Goal: Task Accomplishment & Management: Manage account settings

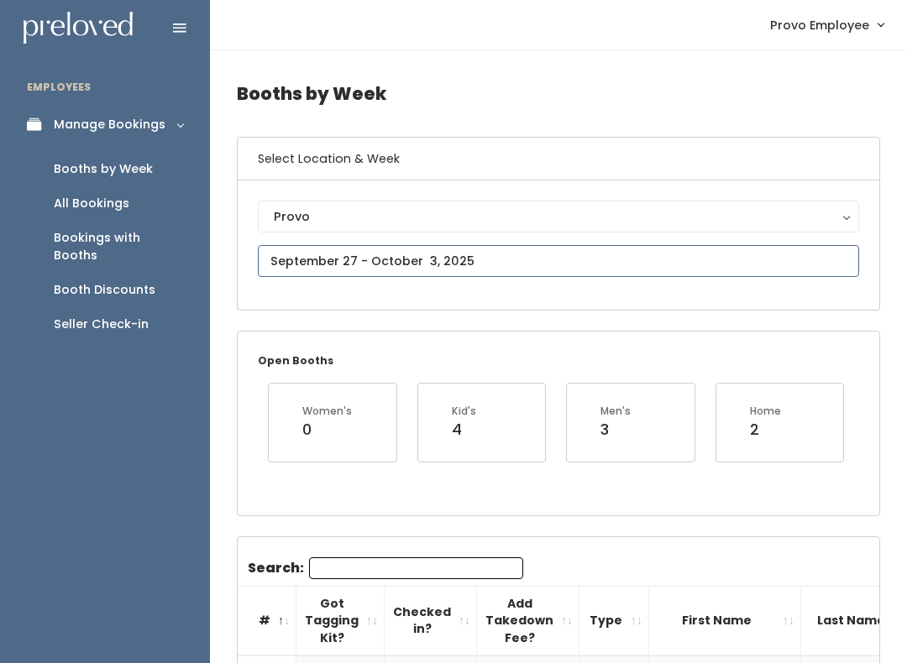
click at [560, 260] on input "text" at bounding box center [558, 261] width 601 height 32
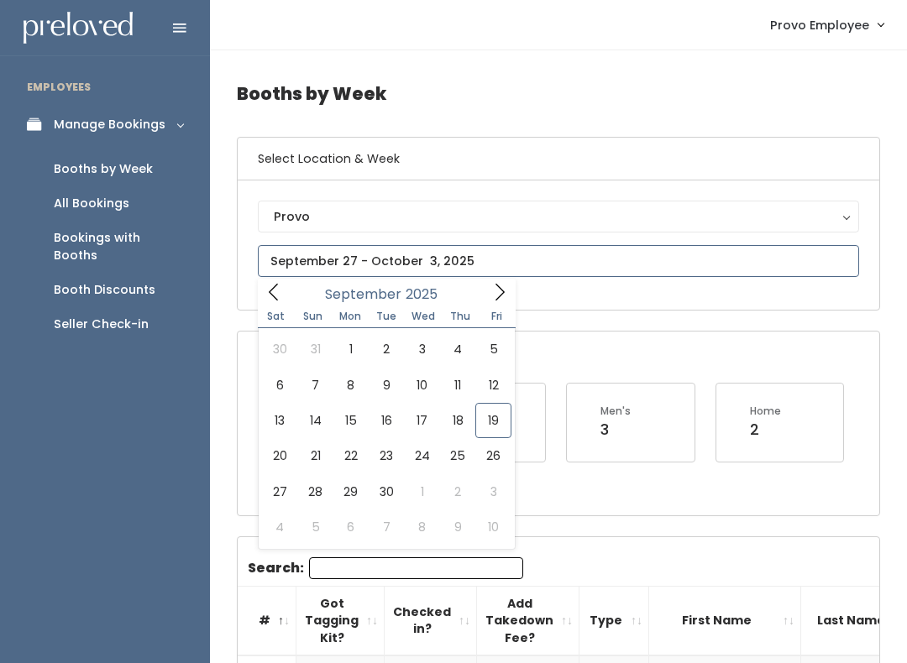
type input "September 20 to September 26"
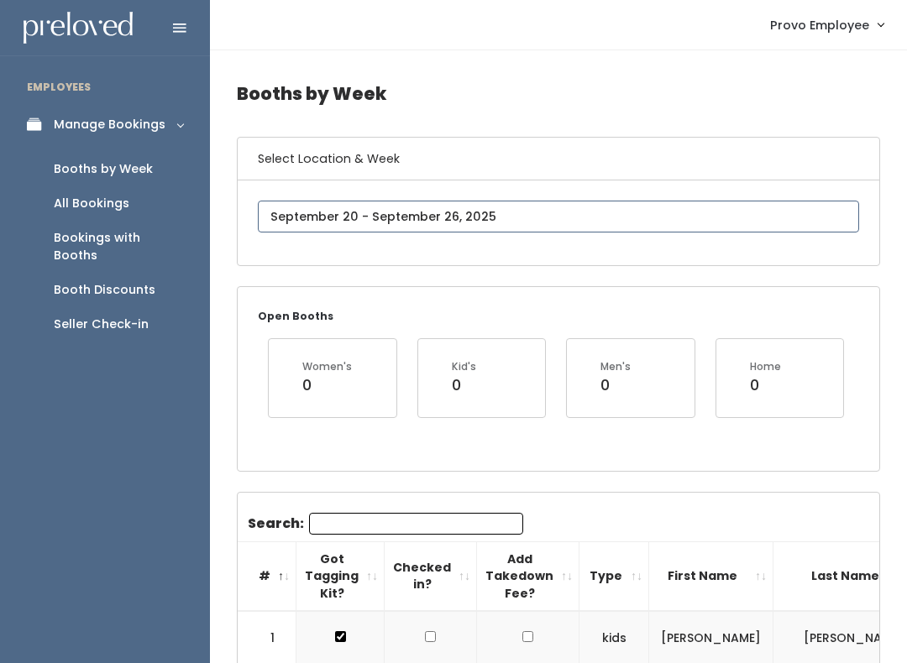
click at [531, 222] on input "text" at bounding box center [558, 217] width 601 height 32
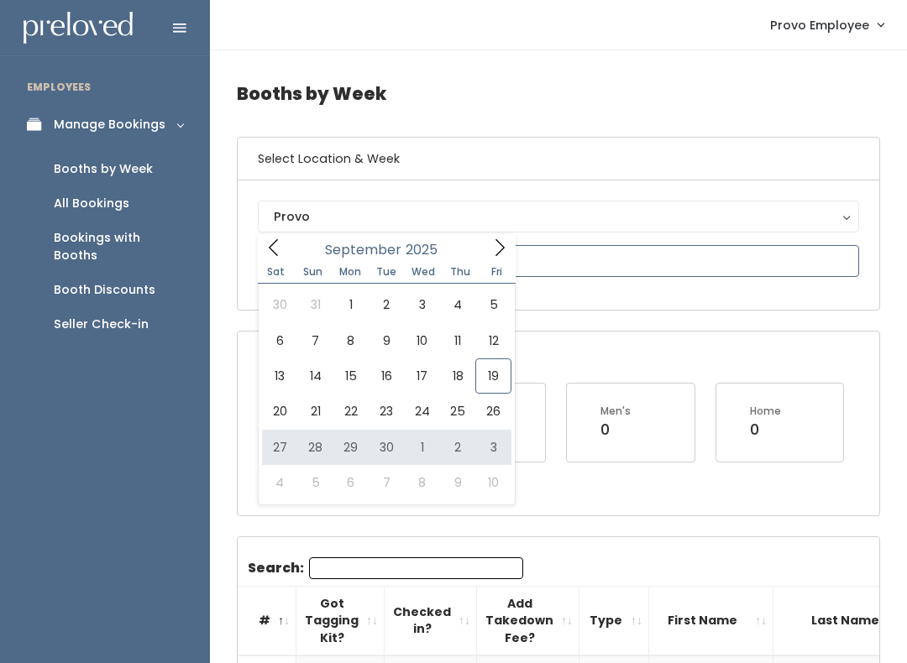
type input "September 27 to October 3"
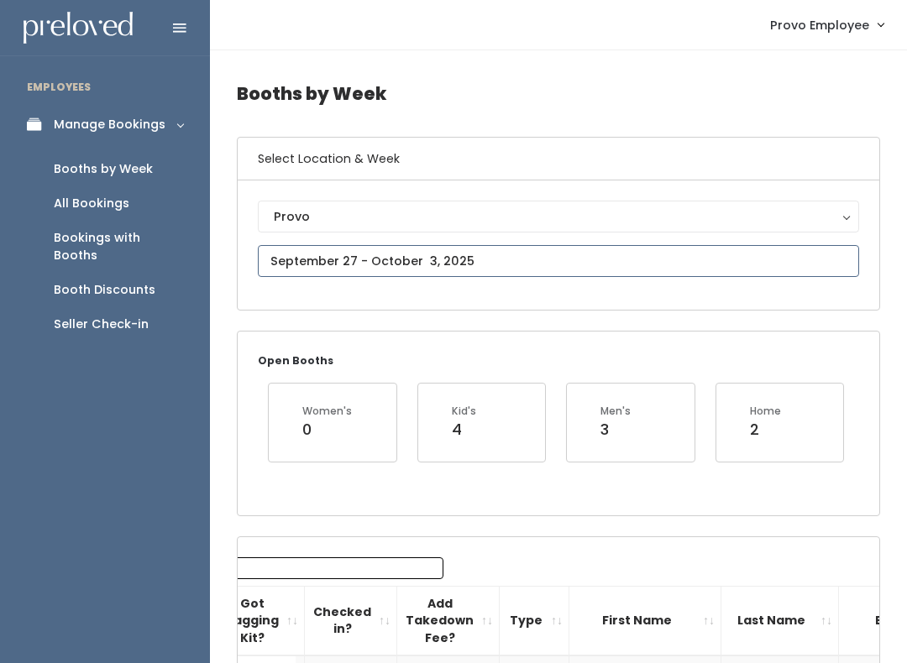
click at [527, 257] on input "text" at bounding box center [558, 261] width 601 height 32
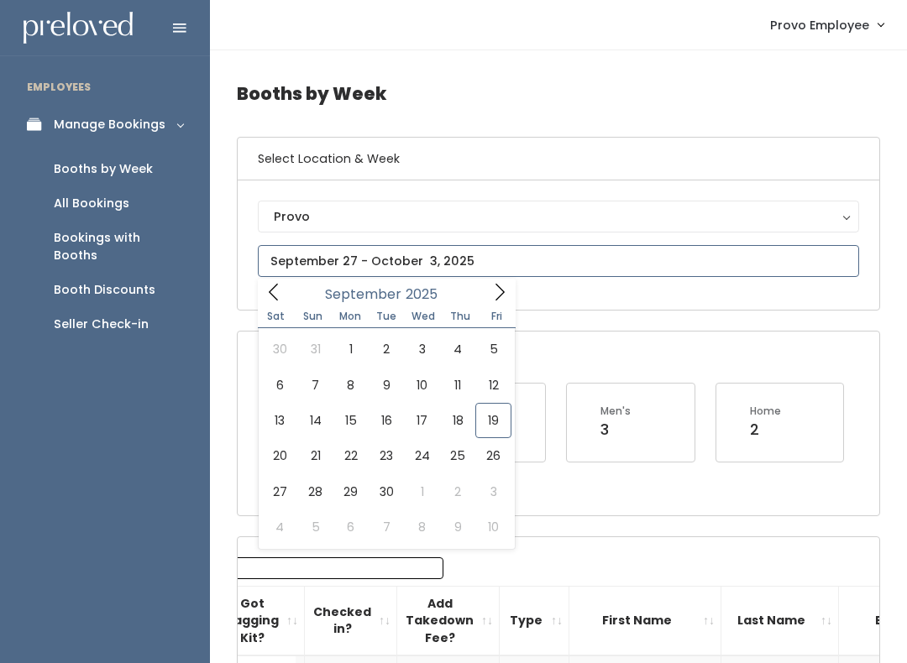
click at [498, 292] on icon at bounding box center [499, 292] width 18 height 18
type input "October 4 to October 10"
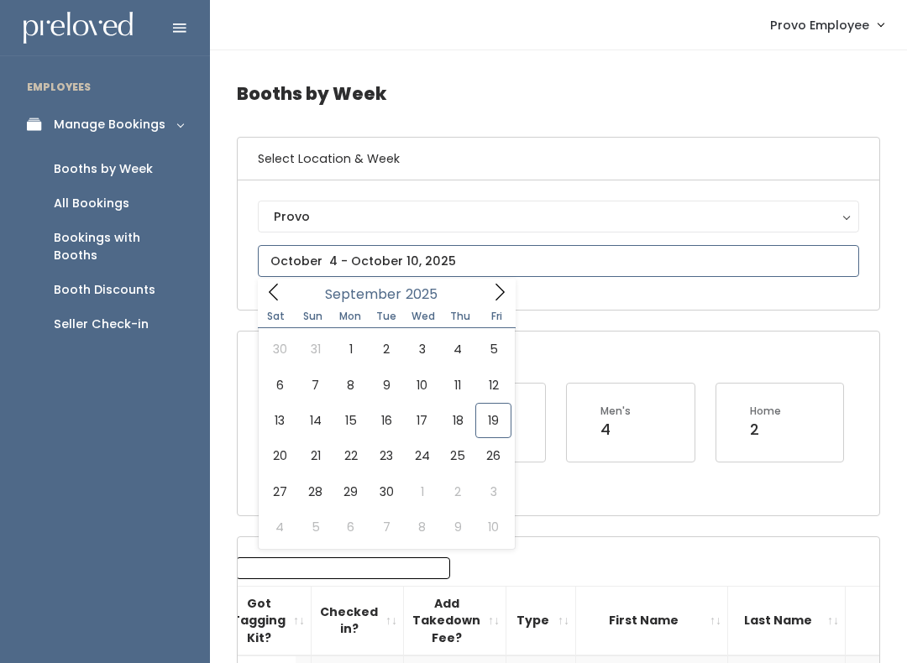
type input "September 27 to October 3"
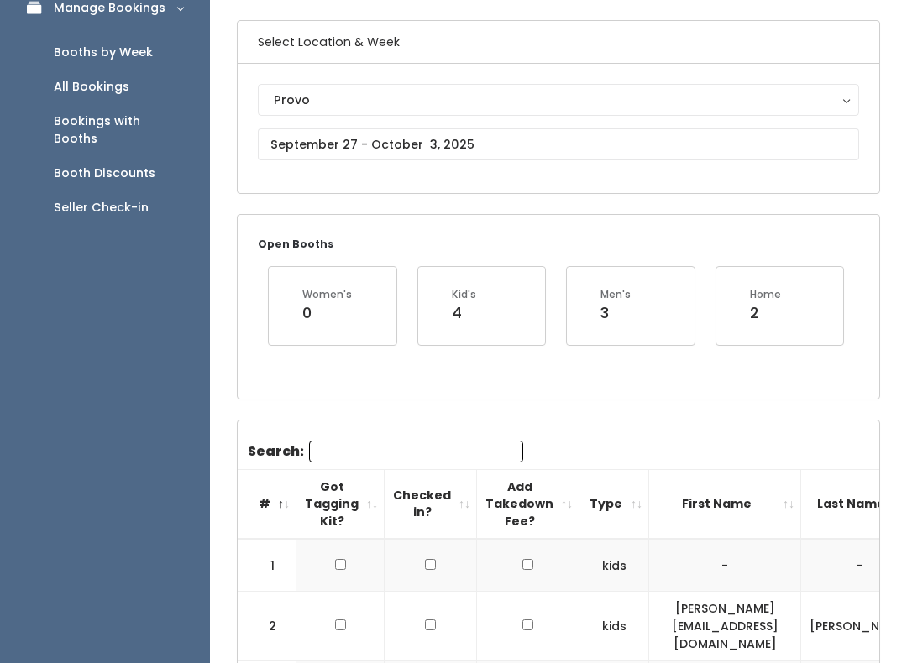
click at [438, 450] on input "Search:" at bounding box center [416, 453] width 214 height 22
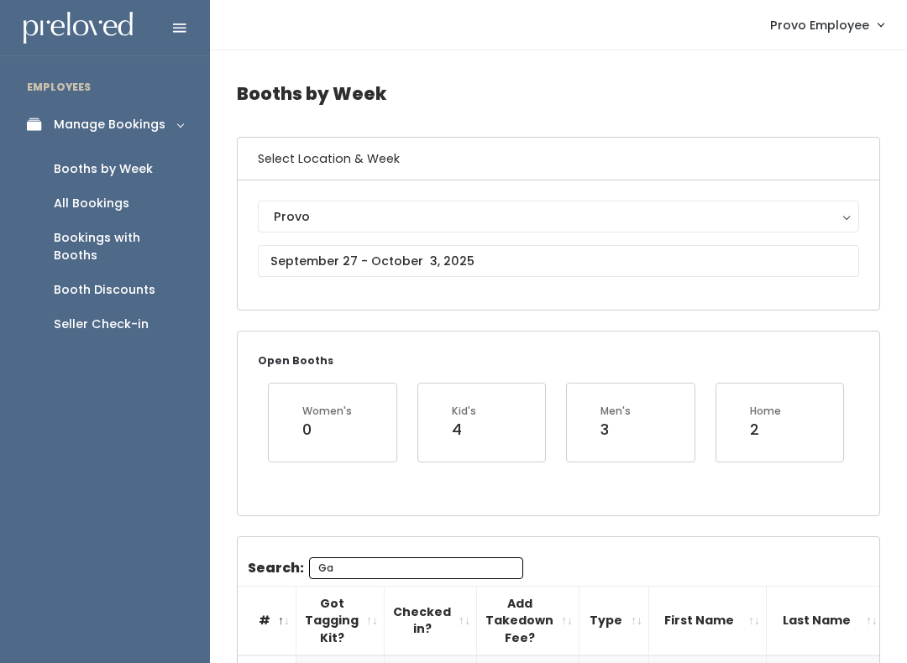
type input "Ga"
click at [499, 95] on h4 "Booths by Week" at bounding box center [558, 94] width 643 height 46
click at [476, 250] on input "text" at bounding box center [558, 261] width 601 height 32
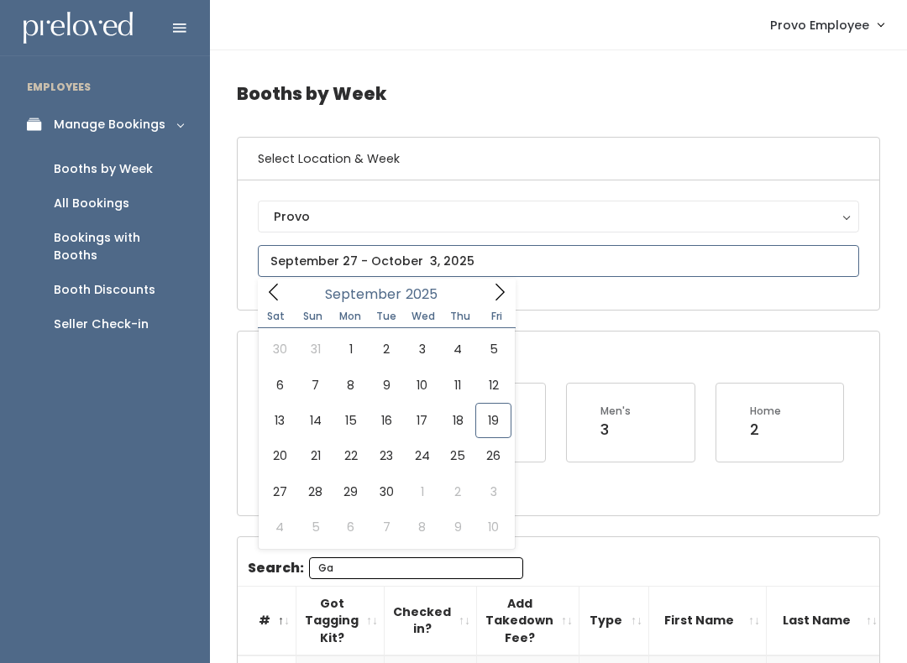
click at [490, 294] on icon at bounding box center [499, 292] width 18 height 18
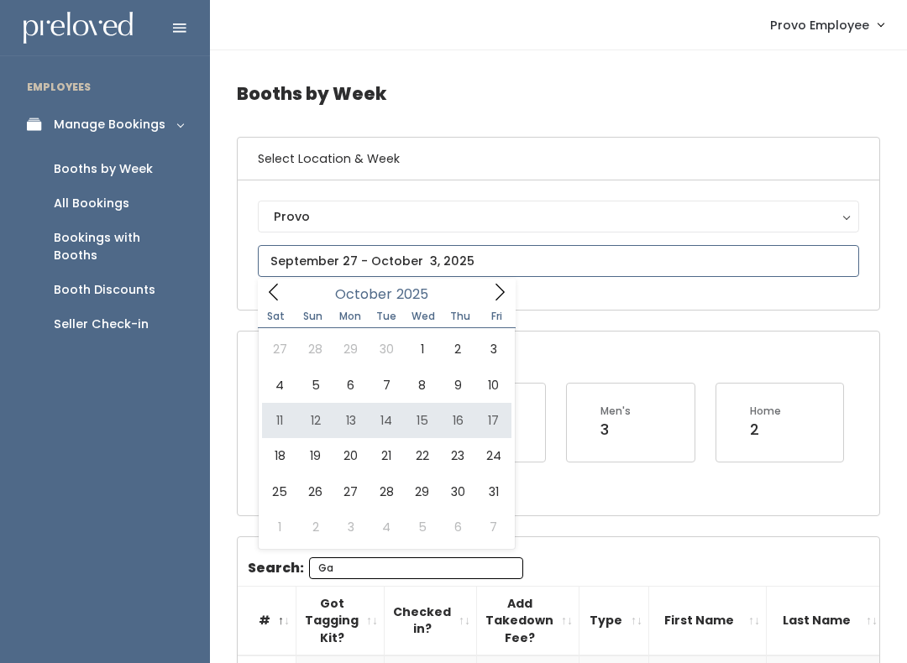
type input "October 11 to October 17"
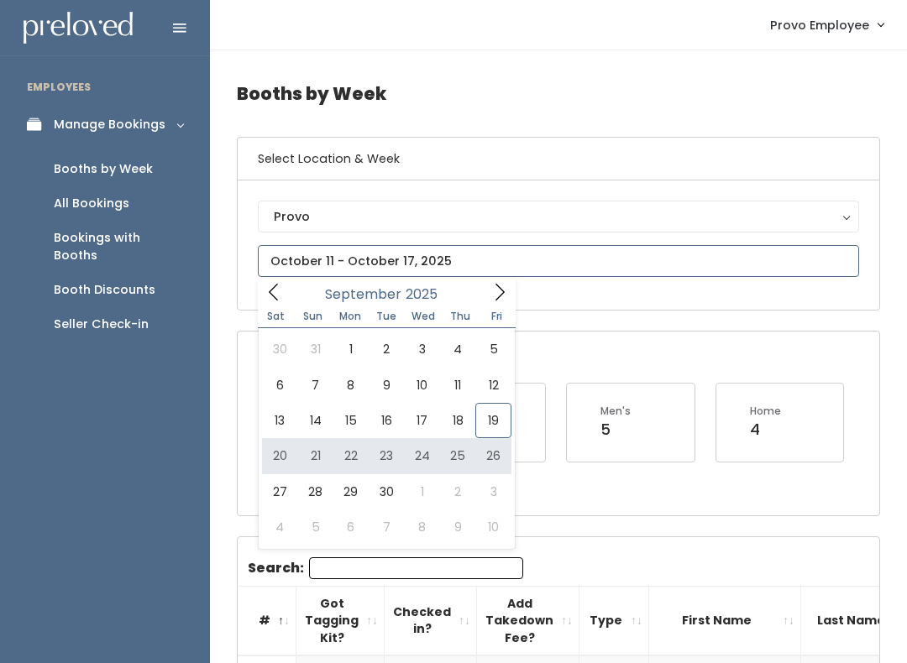
type input "[DATE] to [DATE]"
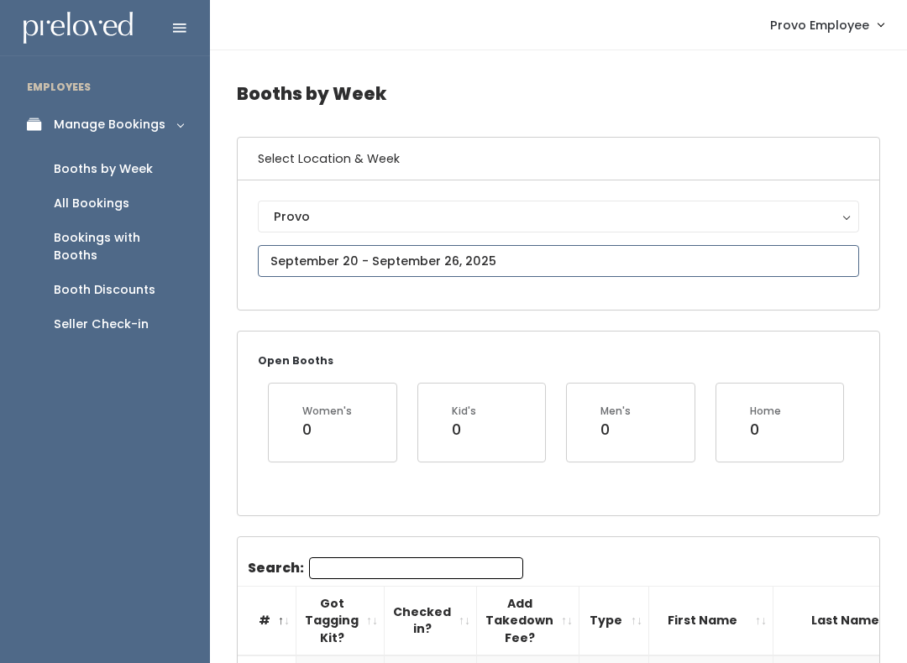
click at [521, 257] on input "text" at bounding box center [558, 261] width 601 height 32
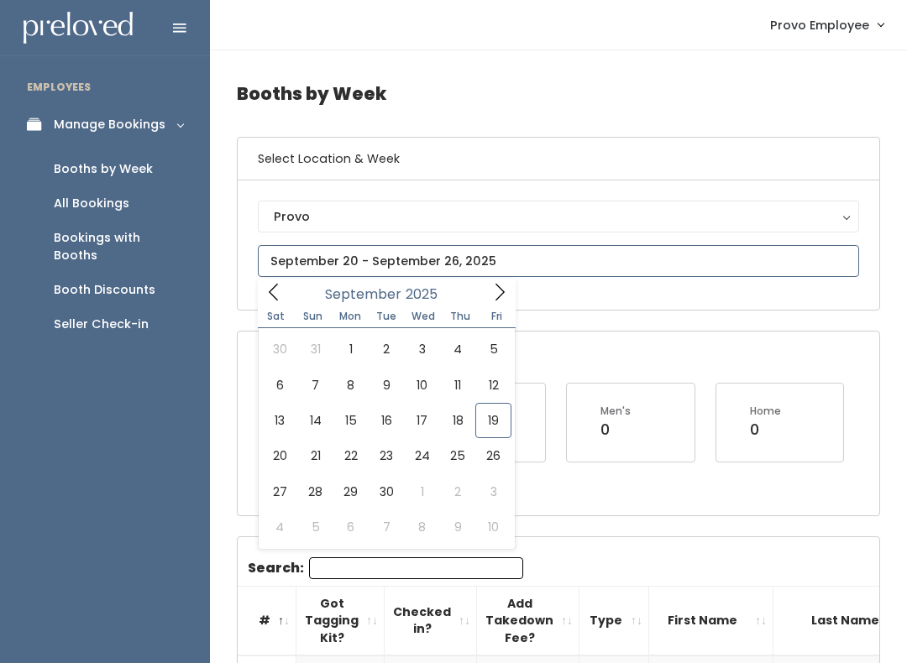
type input "September 27 to October 3"
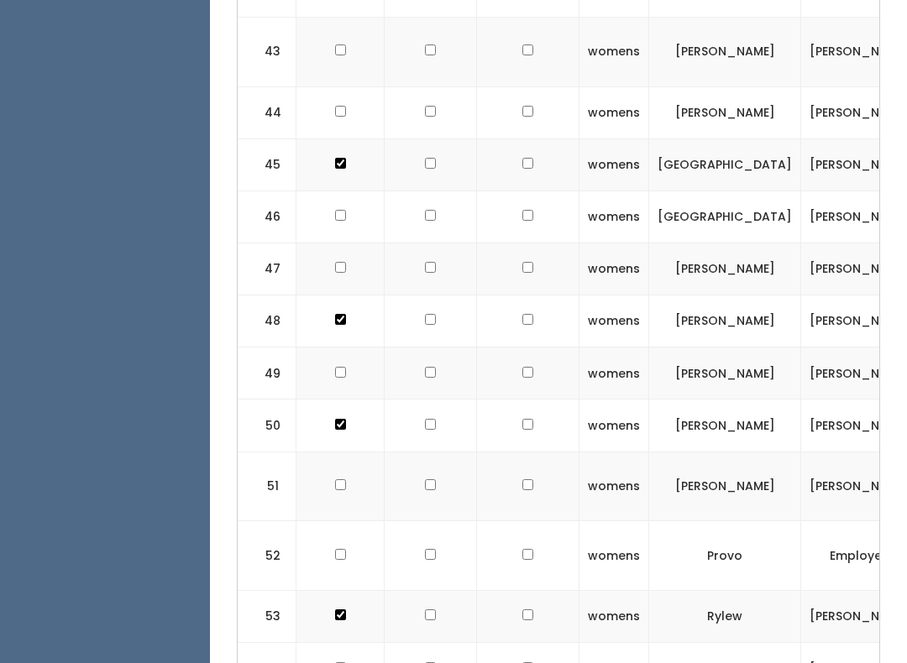
click at [335, 549] on input "checkbox" at bounding box center [340, 554] width 11 height 11
click at [338, 549] on input "checkbox" at bounding box center [340, 554] width 11 height 11
checkbox input "false"
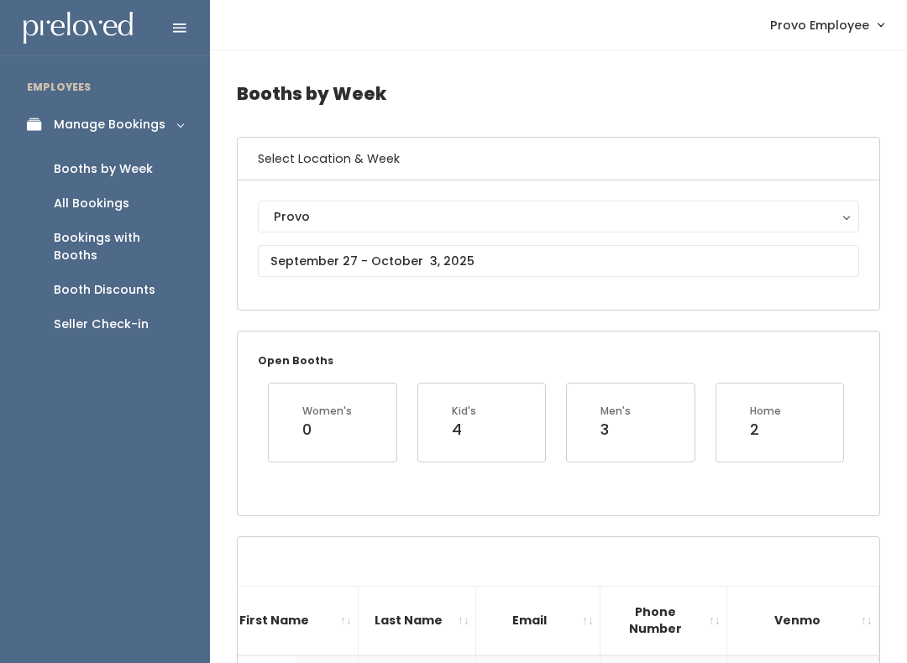
click at [859, 38] on link "Provo Employee" at bounding box center [826, 25] width 147 height 36
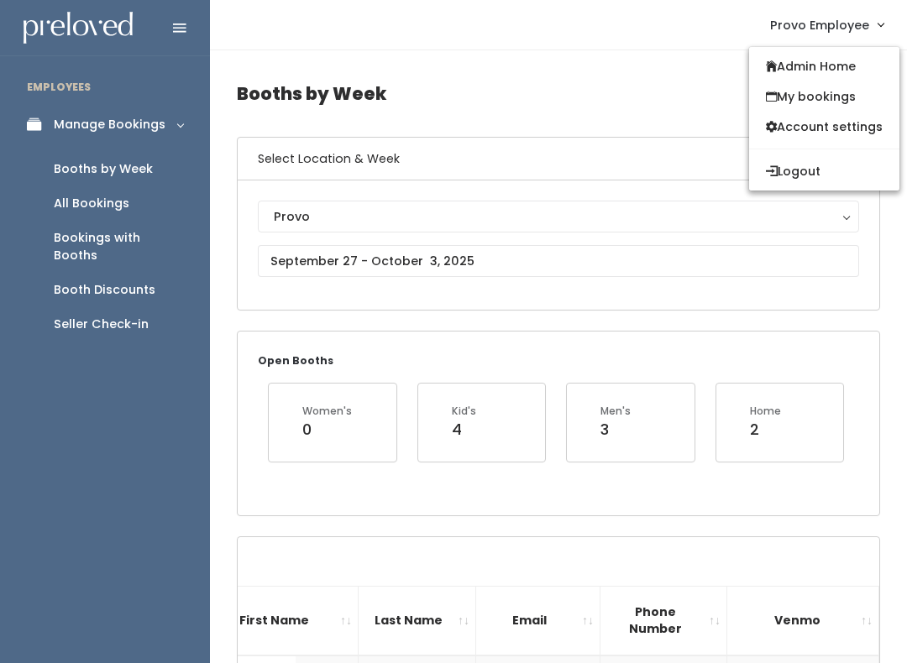
click at [858, 34] on span "Provo Employee" at bounding box center [819, 25] width 99 height 18
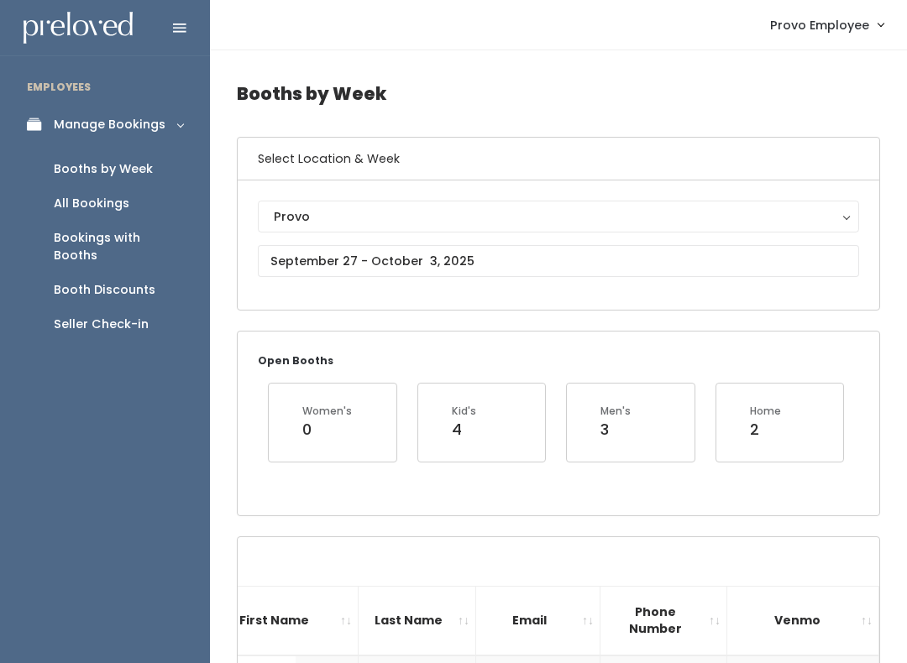
click at [876, 27] on link "Provo Employee" at bounding box center [826, 25] width 147 height 36
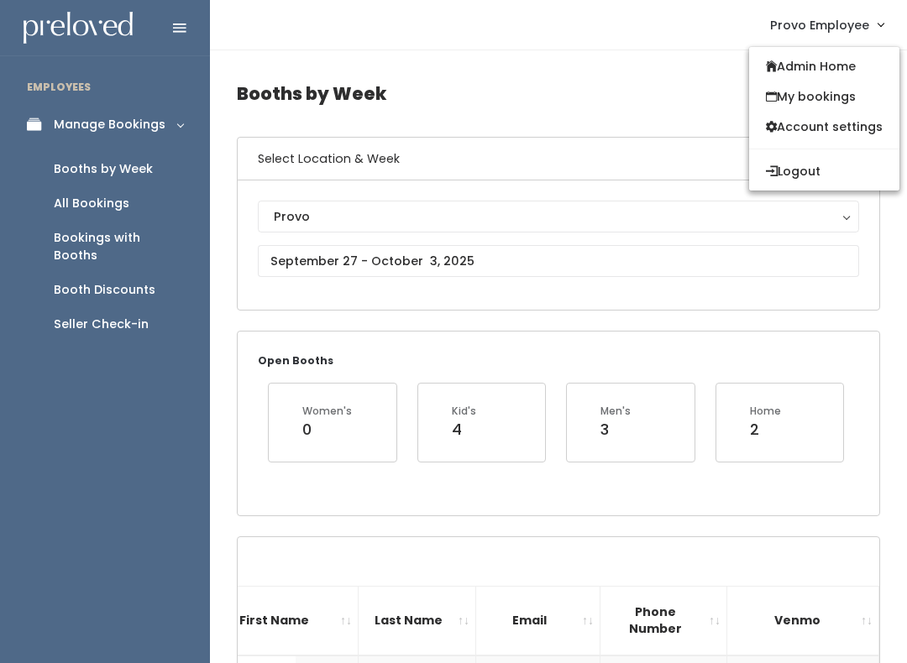
click at [838, 97] on link "My bookings" at bounding box center [824, 96] width 150 height 30
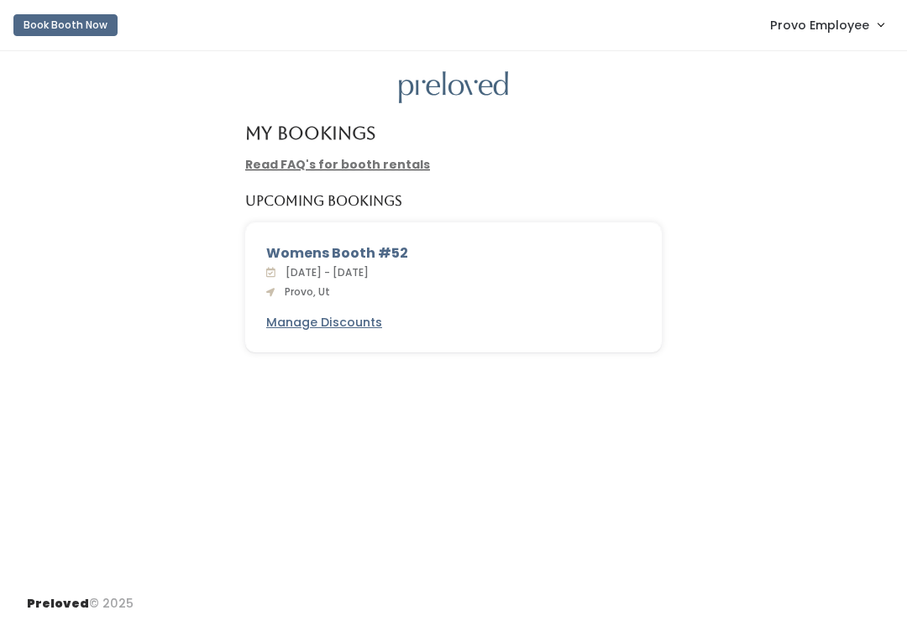
click at [407, 256] on div "Womens Booth #52" at bounding box center [453, 253] width 374 height 20
click at [390, 254] on div "Womens Booth #52" at bounding box center [453, 253] width 374 height 20
click at [379, 249] on div "Womens Booth #52" at bounding box center [453, 253] width 374 height 20
click at [438, 267] on div "[DATE] - [DATE] Provo, Ut" at bounding box center [453, 282] width 374 height 37
click at [364, 257] on div "Womens Booth #52" at bounding box center [453, 253] width 374 height 20
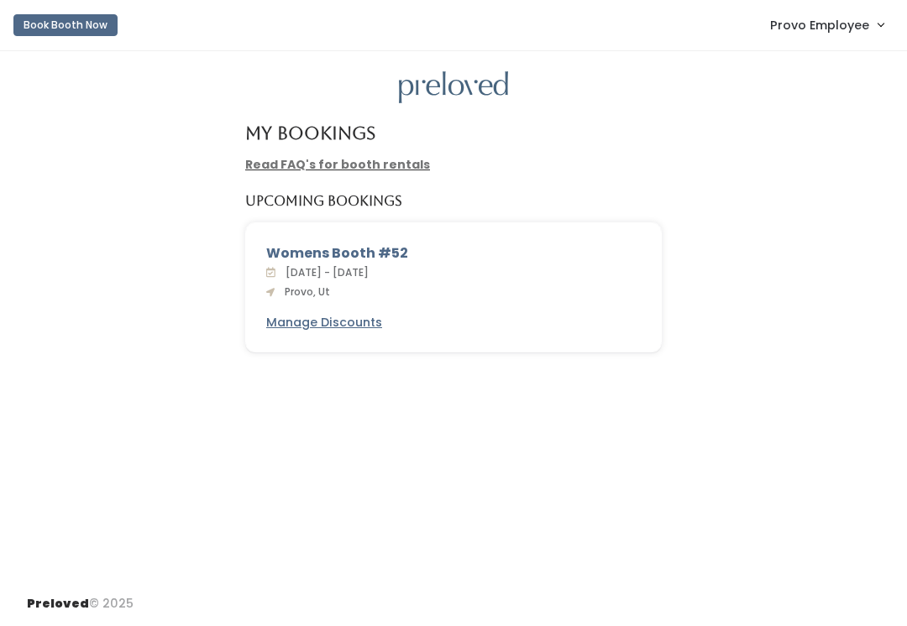
click at [368, 243] on div "Womens Booth #52" at bounding box center [453, 253] width 374 height 20
click at [866, 30] on span "Provo Employee" at bounding box center [819, 25] width 99 height 18
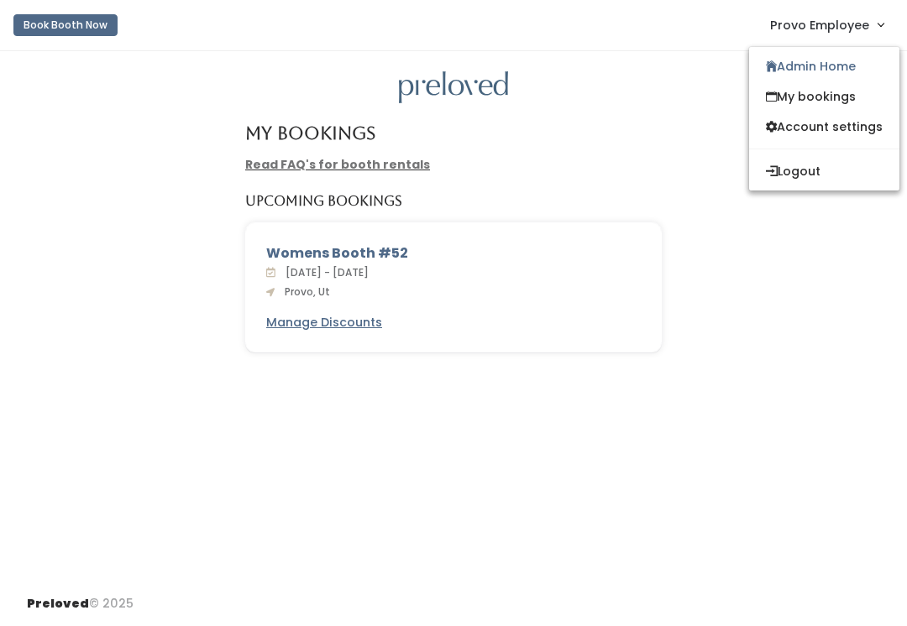
click at [740, 435] on div "My Bookings Read FAQ's for booth rentals Upcoming Bookings Womens Booth #52 [DA…" at bounding box center [453, 316] width 907 height 531
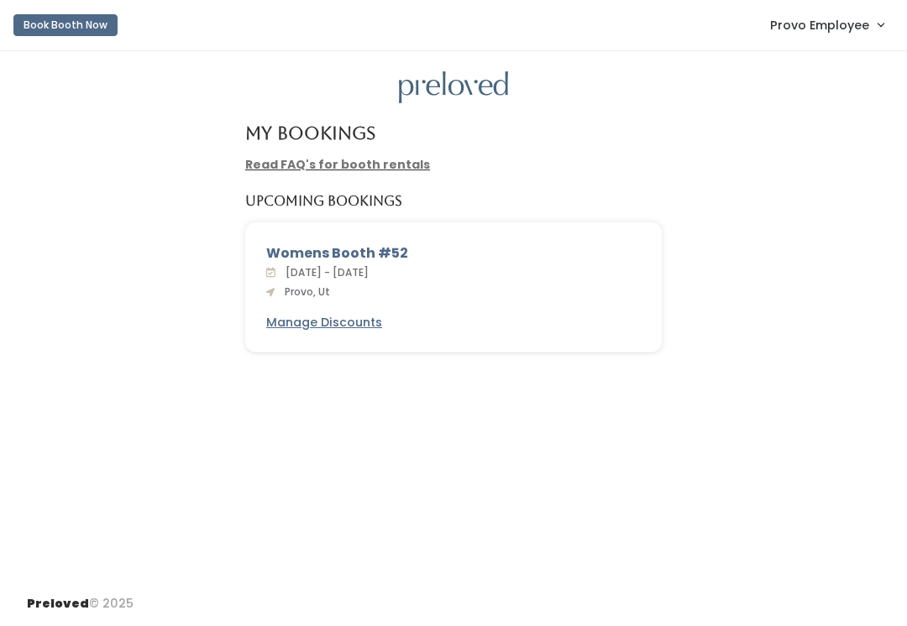
click at [327, 494] on div "My Bookings Read FAQ's for booth rentals Upcoming Bookings Womens Booth #52 [DA…" at bounding box center [453, 316] width 907 height 531
click at [368, 244] on div "Womens Booth #52" at bounding box center [453, 253] width 374 height 20
click at [368, 241] on div "Womens Booth #52 [DATE] - [DATE] Provo, Ut Manage Discounts" at bounding box center [453, 287] width 415 height 129
click at [843, 42] on link "Provo Employee" at bounding box center [826, 25] width 147 height 36
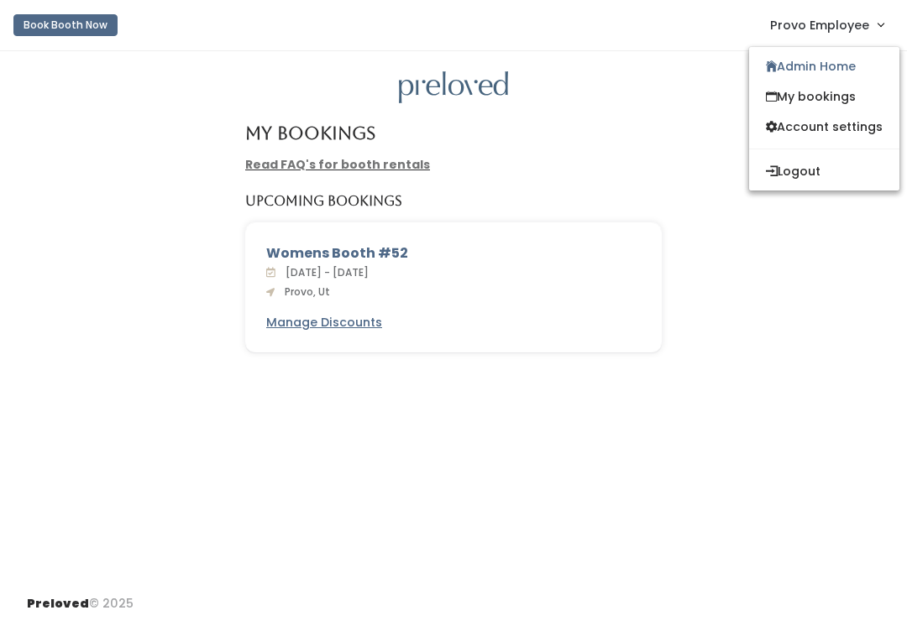
click at [665, 379] on div "My Bookings Read FAQ's for booth rentals Upcoming Bookings Womens Booth #52 [DA…" at bounding box center [453, 316] width 907 height 531
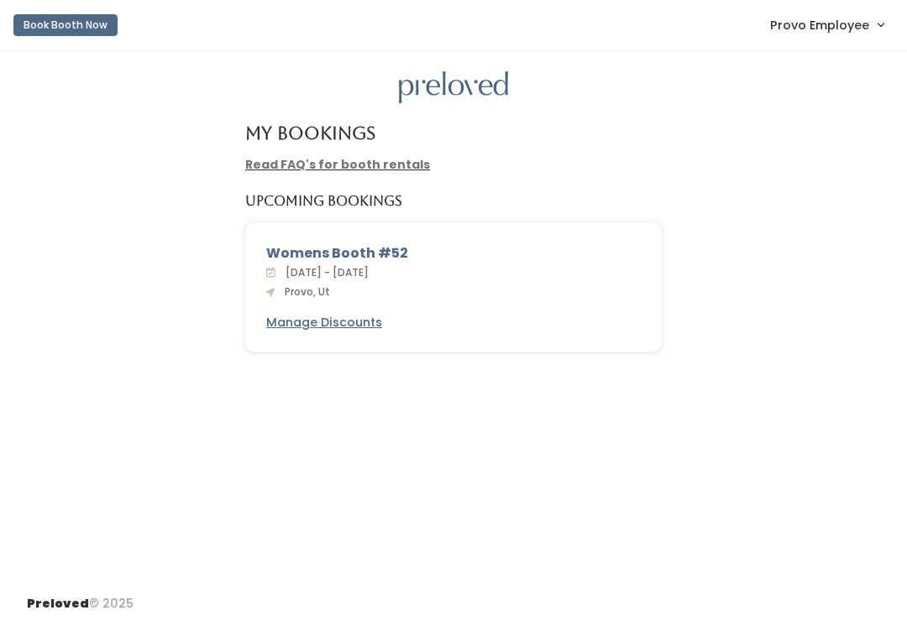
click at [833, 33] on span "Provo Employee" at bounding box center [819, 25] width 99 height 18
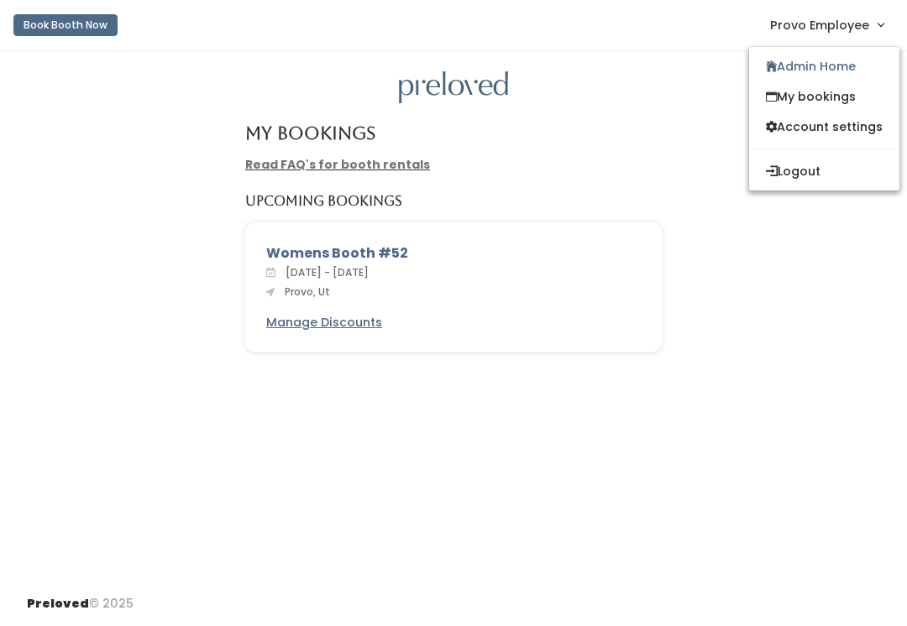
click at [814, 324] on div "Womens Booth #52 [DATE] - [DATE] Provo, Ut Manage Discounts" at bounding box center [453, 297] width 873 height 151
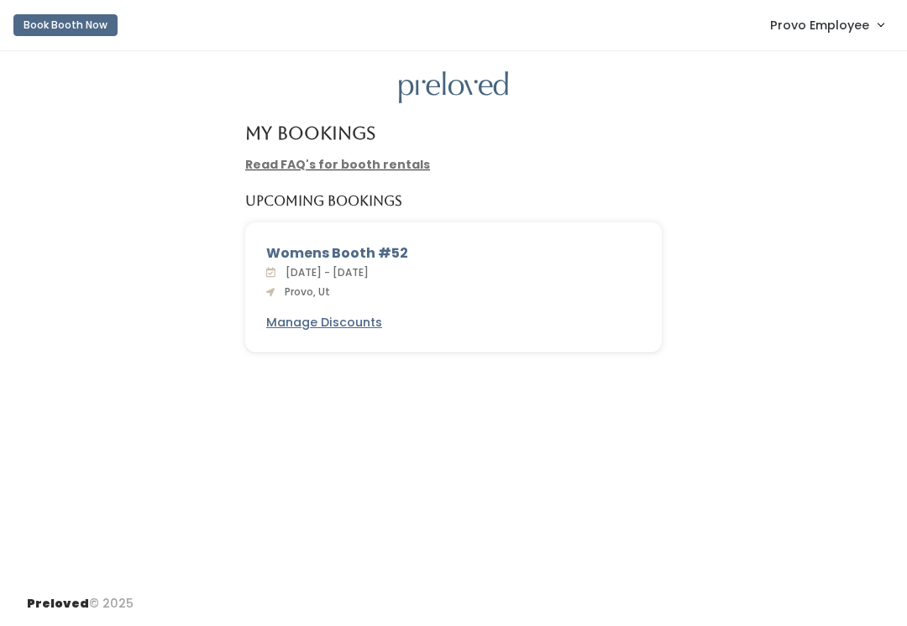
click at [491, 269] on div "[DATE] - [DATE] Provo, Ut" at bounding box center [453, 282] width 374 height 37
